Goal: Transaction & Acquisition: Purchase product/service

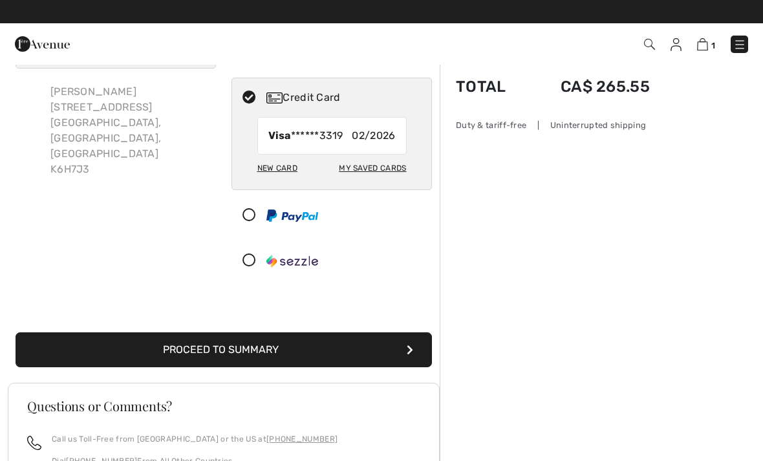
click at [262, 157] on div "New Card" at bounding box center [277, 168] width 40 height 22
radio input "true"
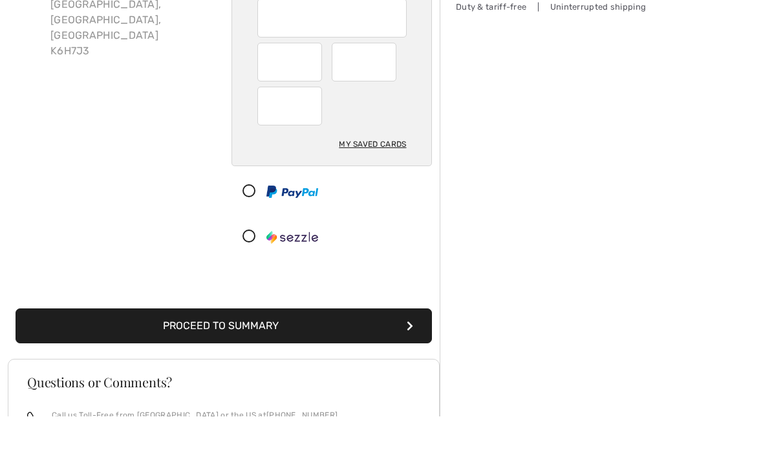
scroll to position [164, 0]
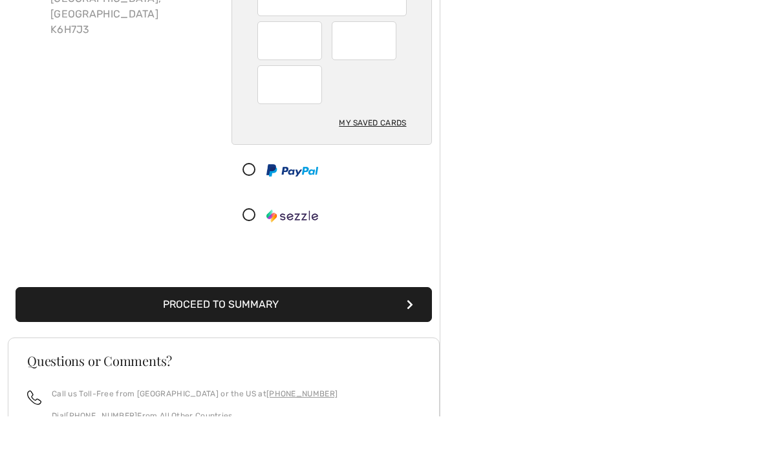
click at [68, 332] on button "Proceed to Summary" at bounding box center [224, 349] width 416 height 35
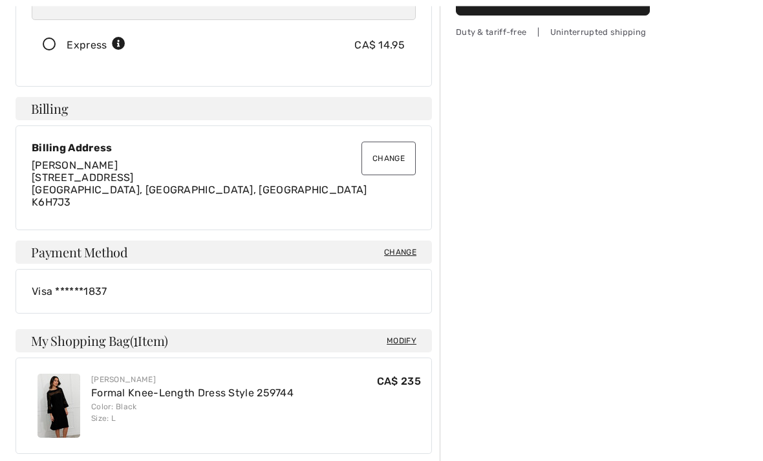
scroll to position [291, 0]
click at [411, 246] on span "Change" at bounding box center [400, 252] width 32 height 12
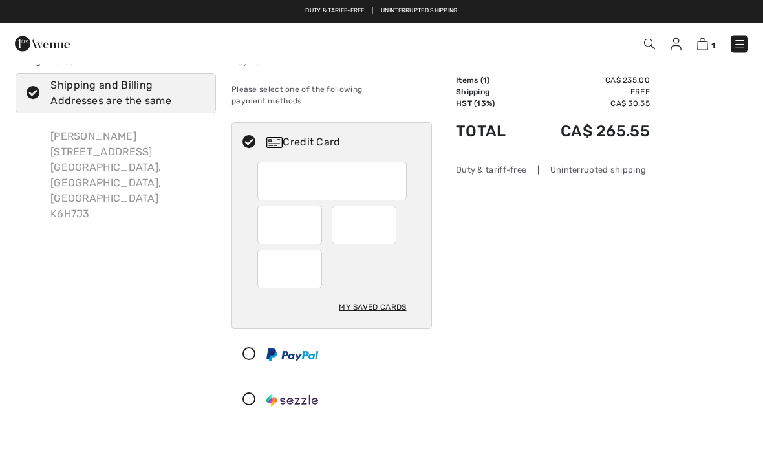
scroll to position [24, 0]
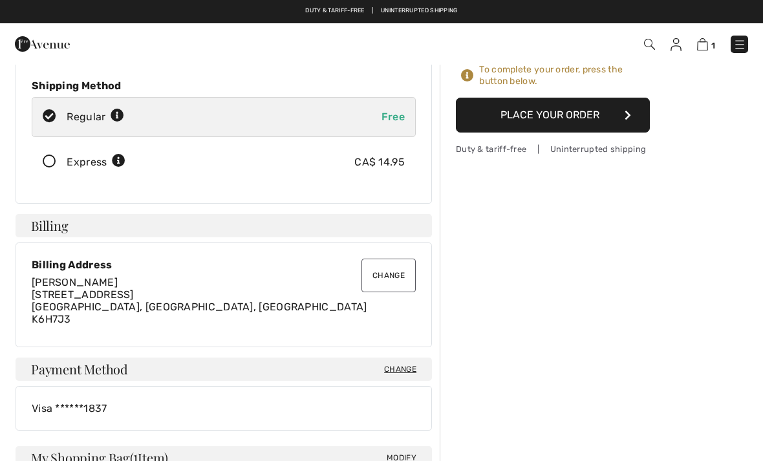
scroll to position [129, 0]
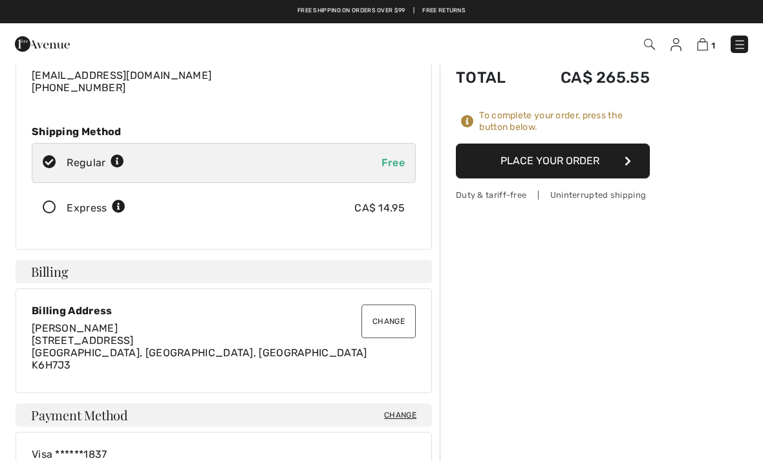
click at [571, 160] on button "Place Your Order" at bounding box center [553, 160] width 194 height 35
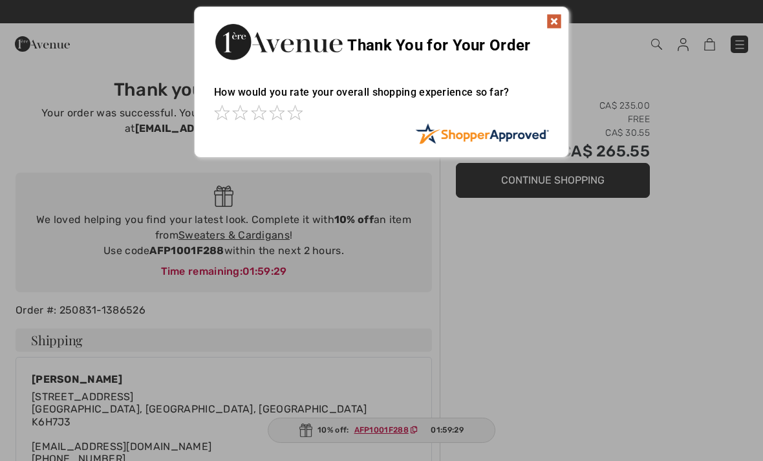
click at [558, 19] on img at bounding box center [554, 22] width 16 height 16
